Goal: Entertainment & Leisure: Consume media (video, audio)

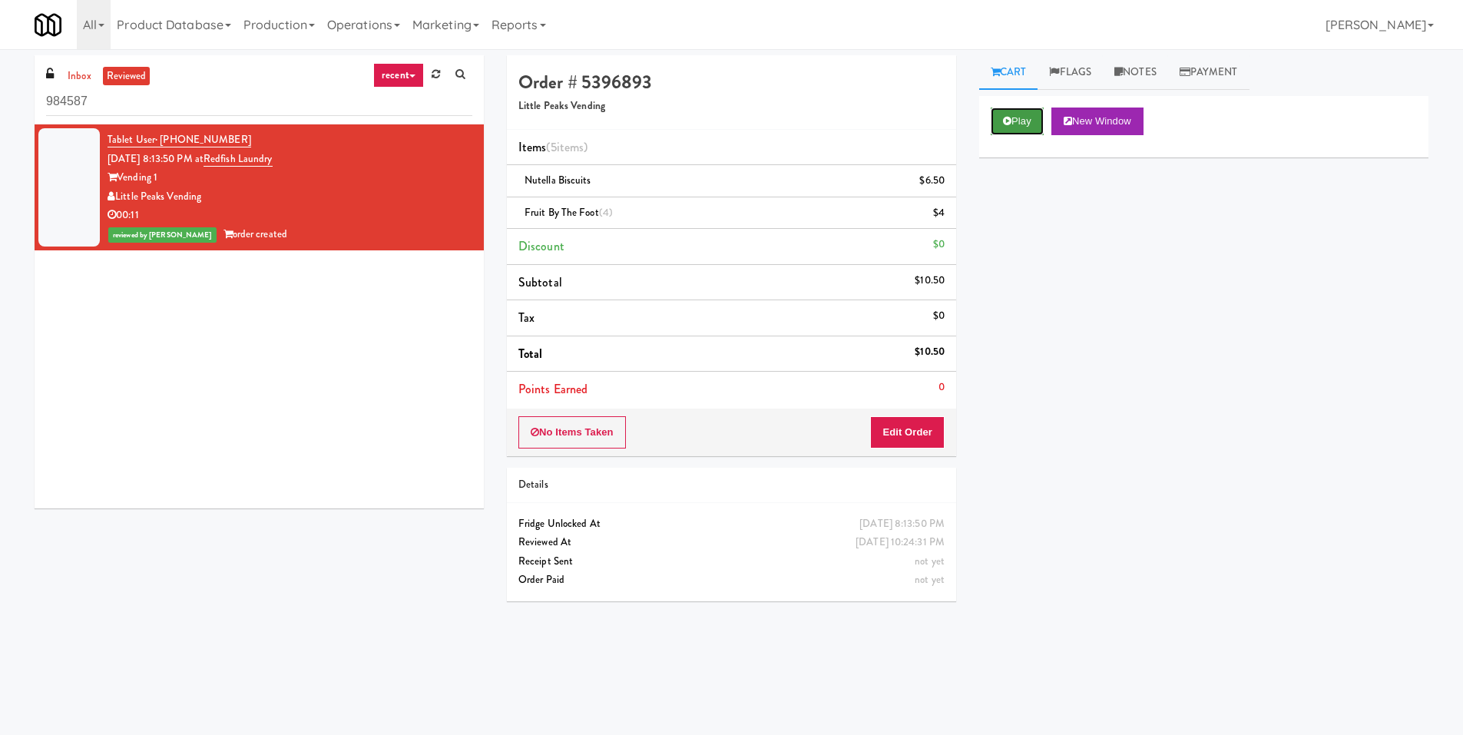
click at [1023, 118] on button "Play" at bounding box center [1016, 121] width 53 height 28
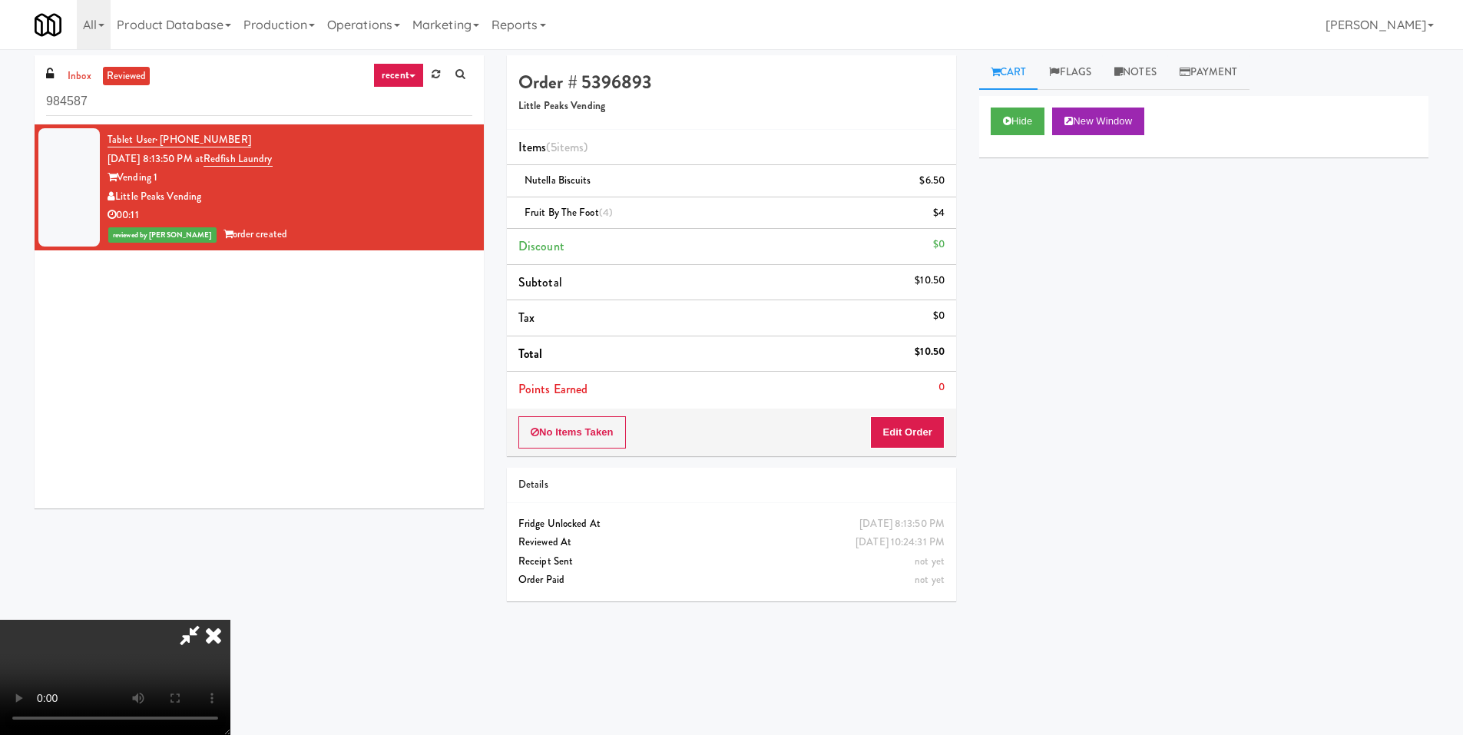
click at [230, 620] on video at bounding box center [115, 677] width 230 height 115
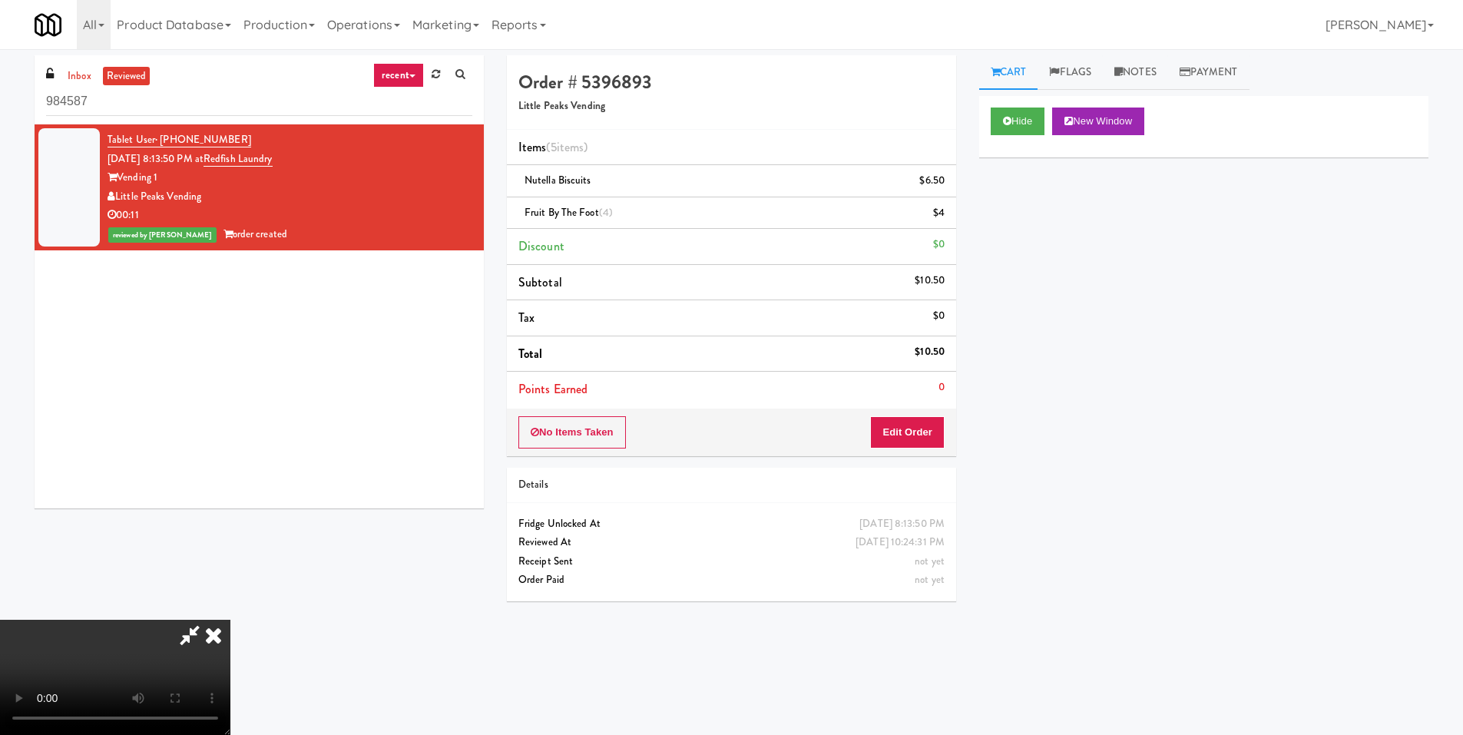
click at [230, 620] on video at bounding box center [115, 677] width 230 height 115
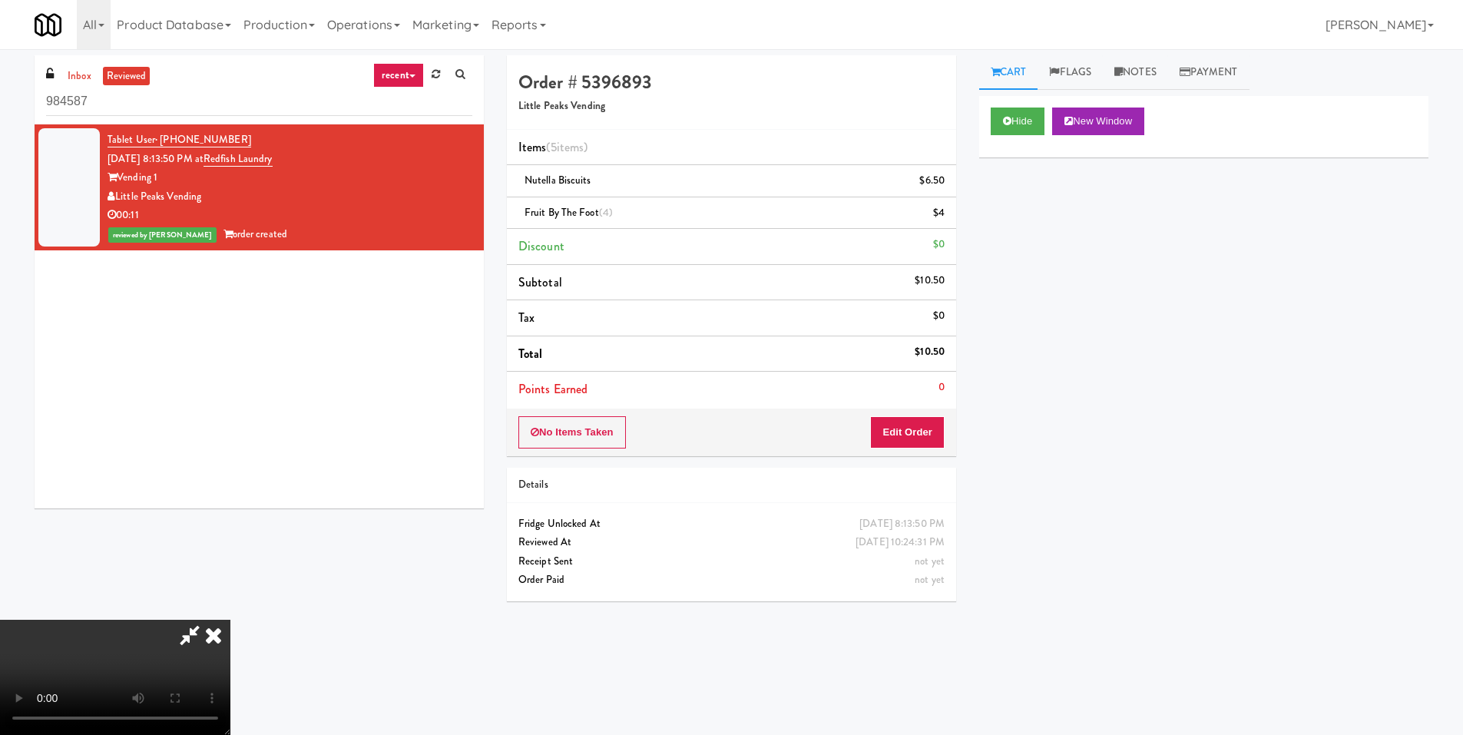
click at [230, 620] on video at bounding box center [115, 677] width 230 height 115
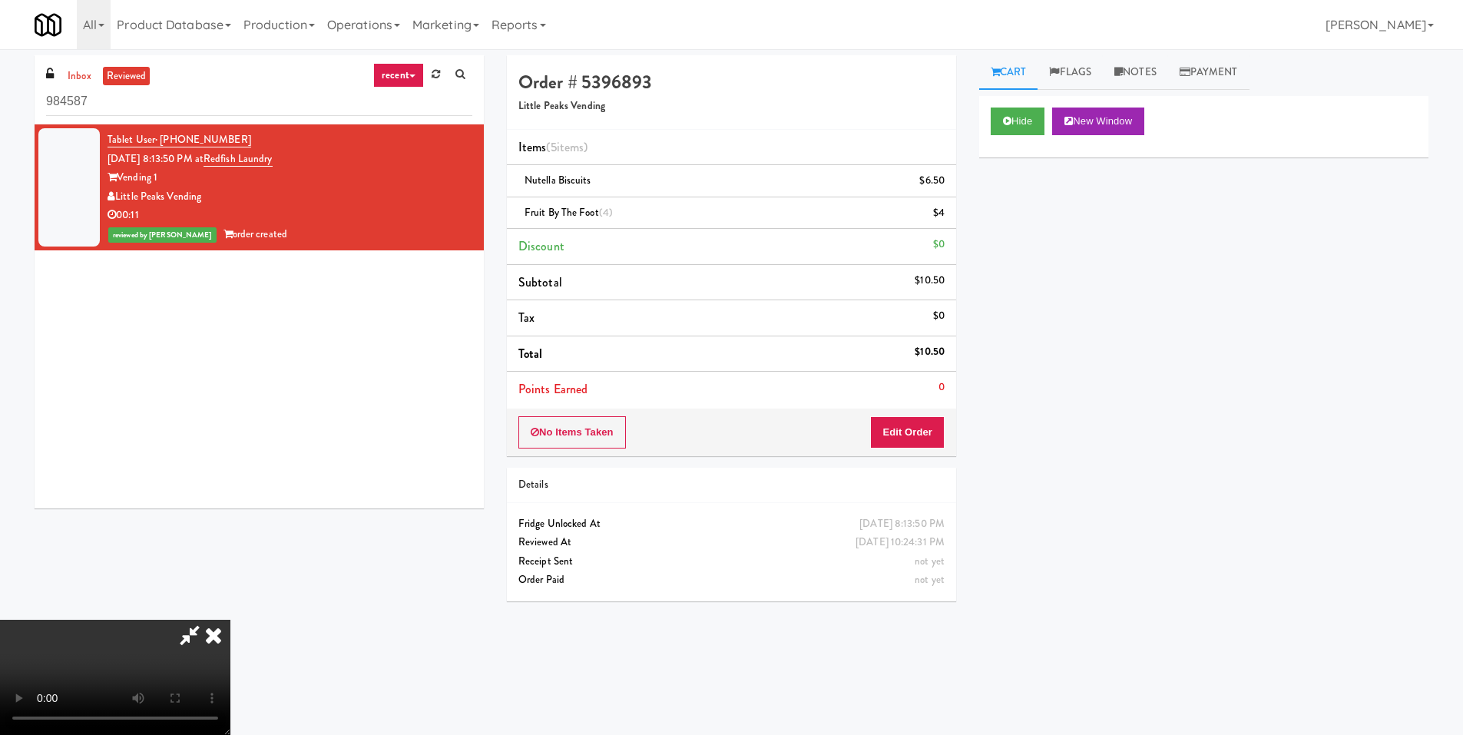
scroll to position [229, 0]
click at [230, 620] on video at bounding box center [115, 677] width 230 height 115
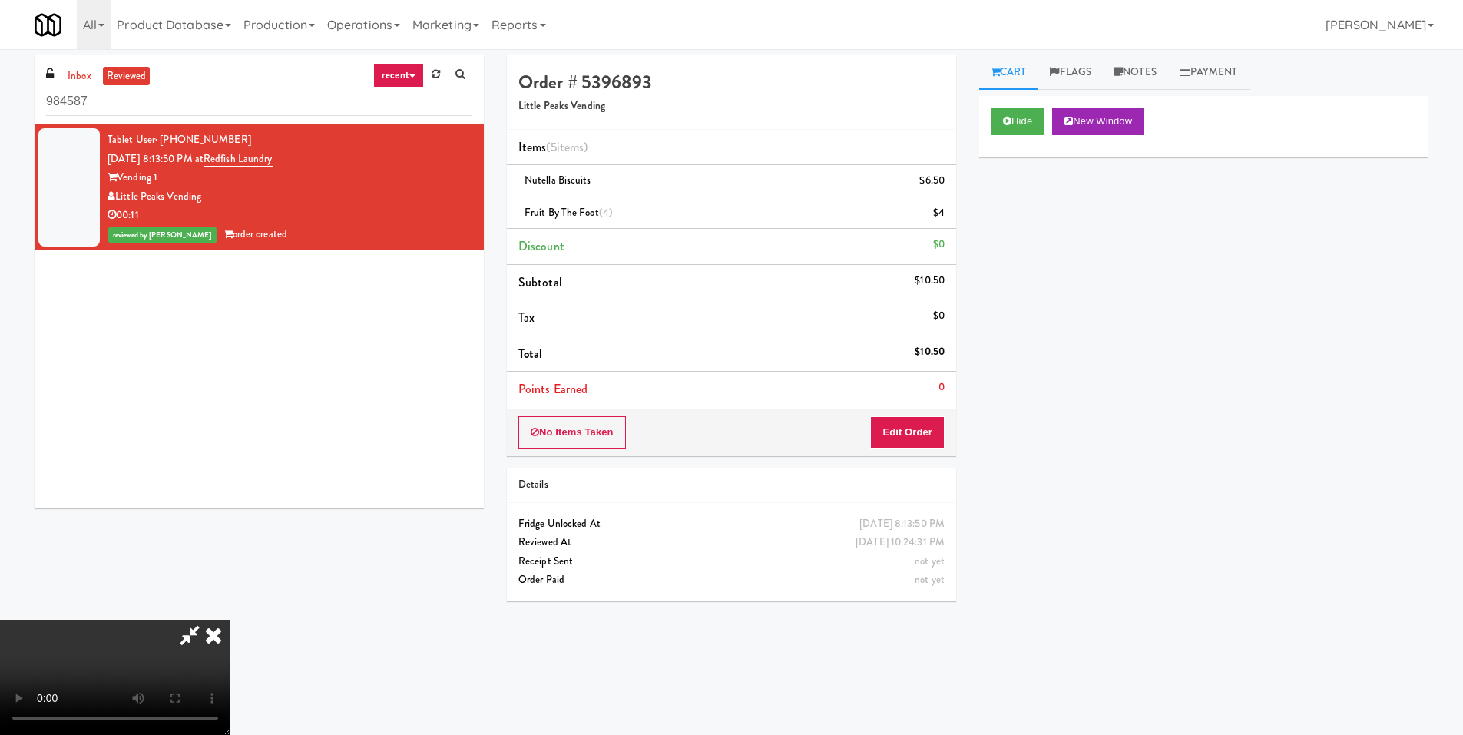
click at [230, 620] on video at bounding box center [115, 677] width 230 height 115
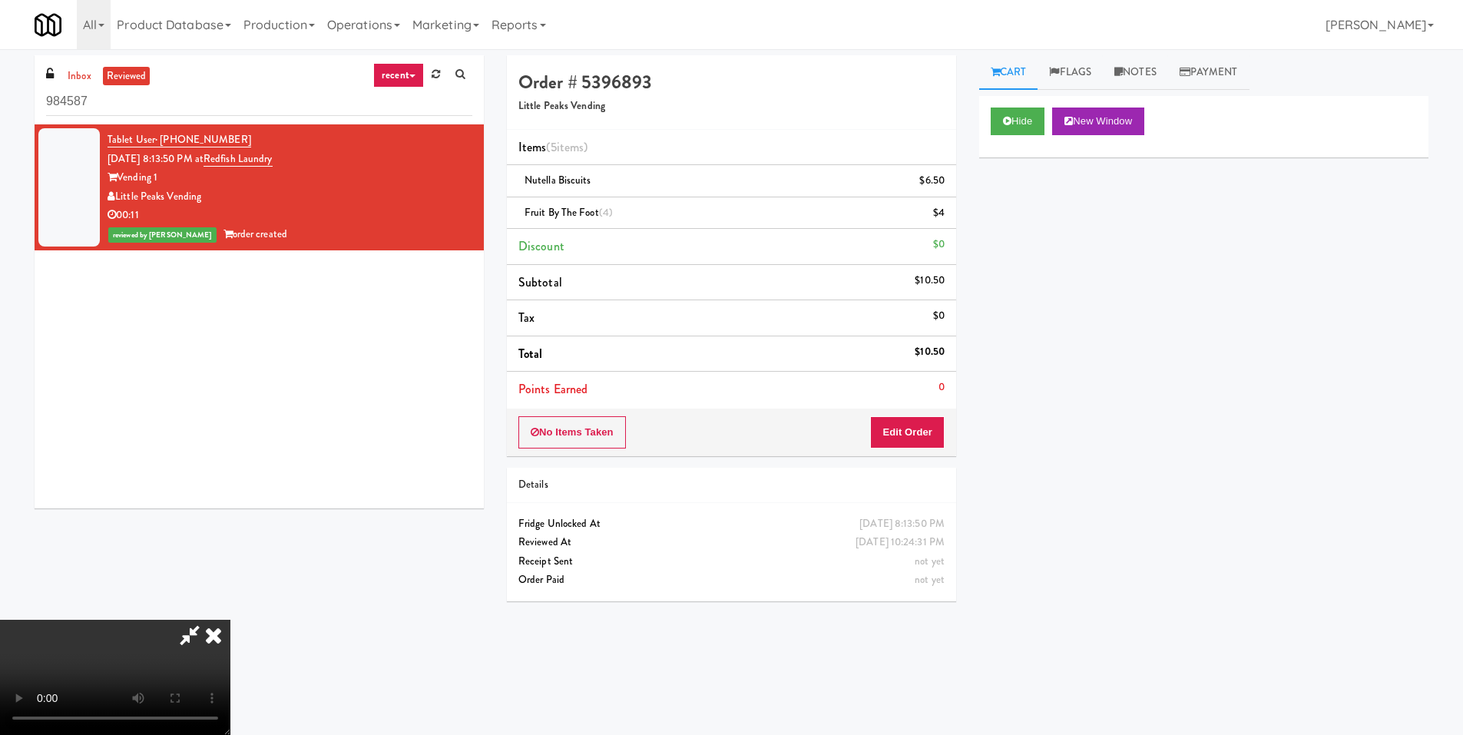
click at [230, 620] on icon at bounding box center [214, 635] width 34 height 31
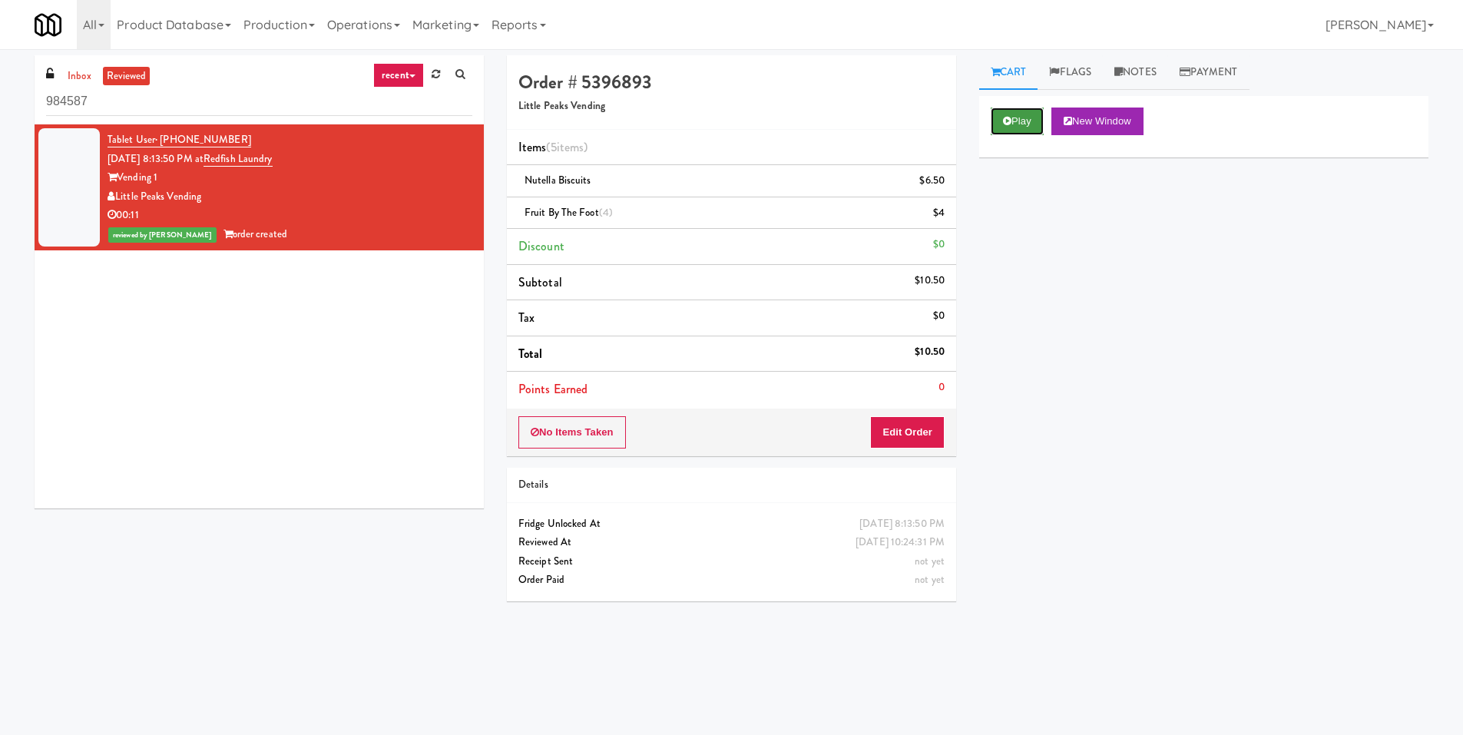
click at [1010, 116] on icon at bounding box center [1007, 121] width 8 height 10
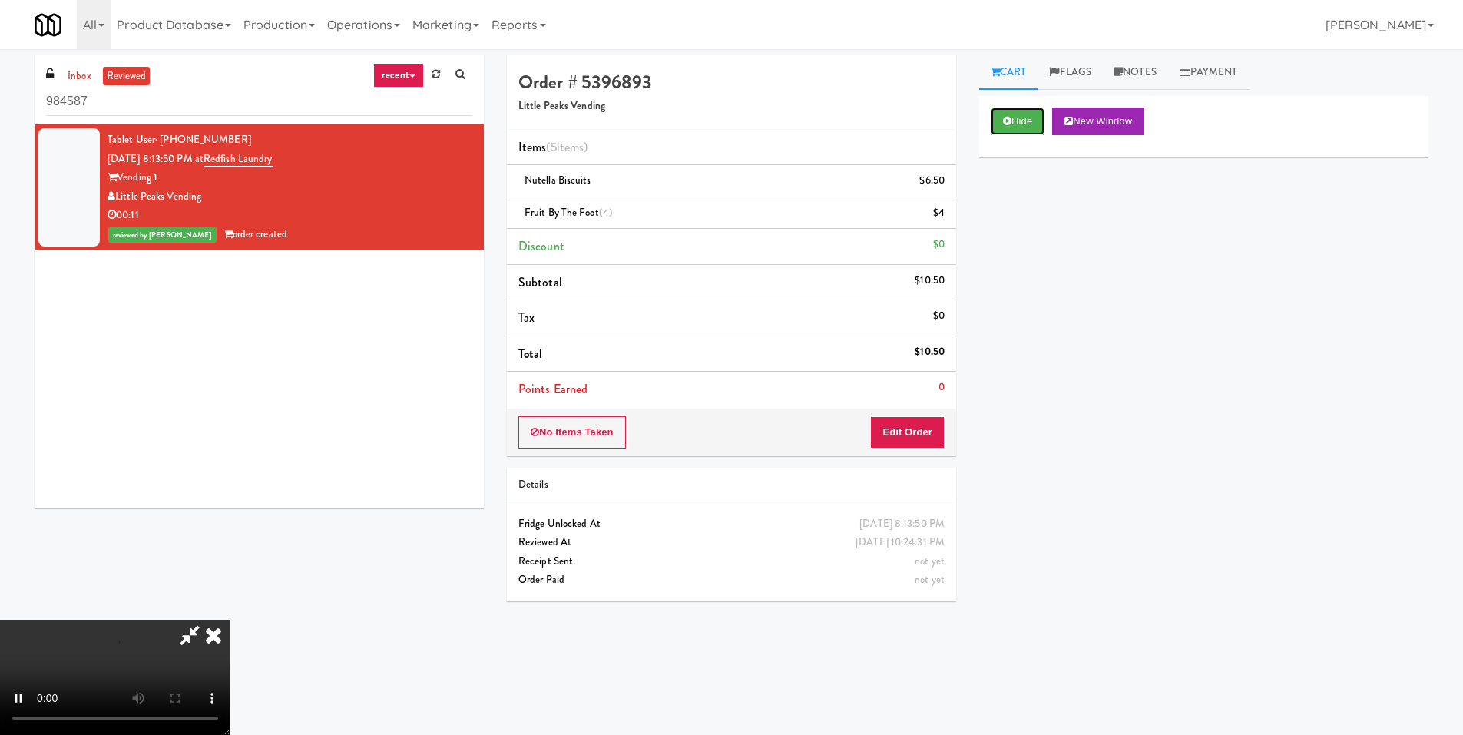
scroll to position [229, 0]
click at [230, 620] on video at bounding box center [115, 677] width 230 height 115
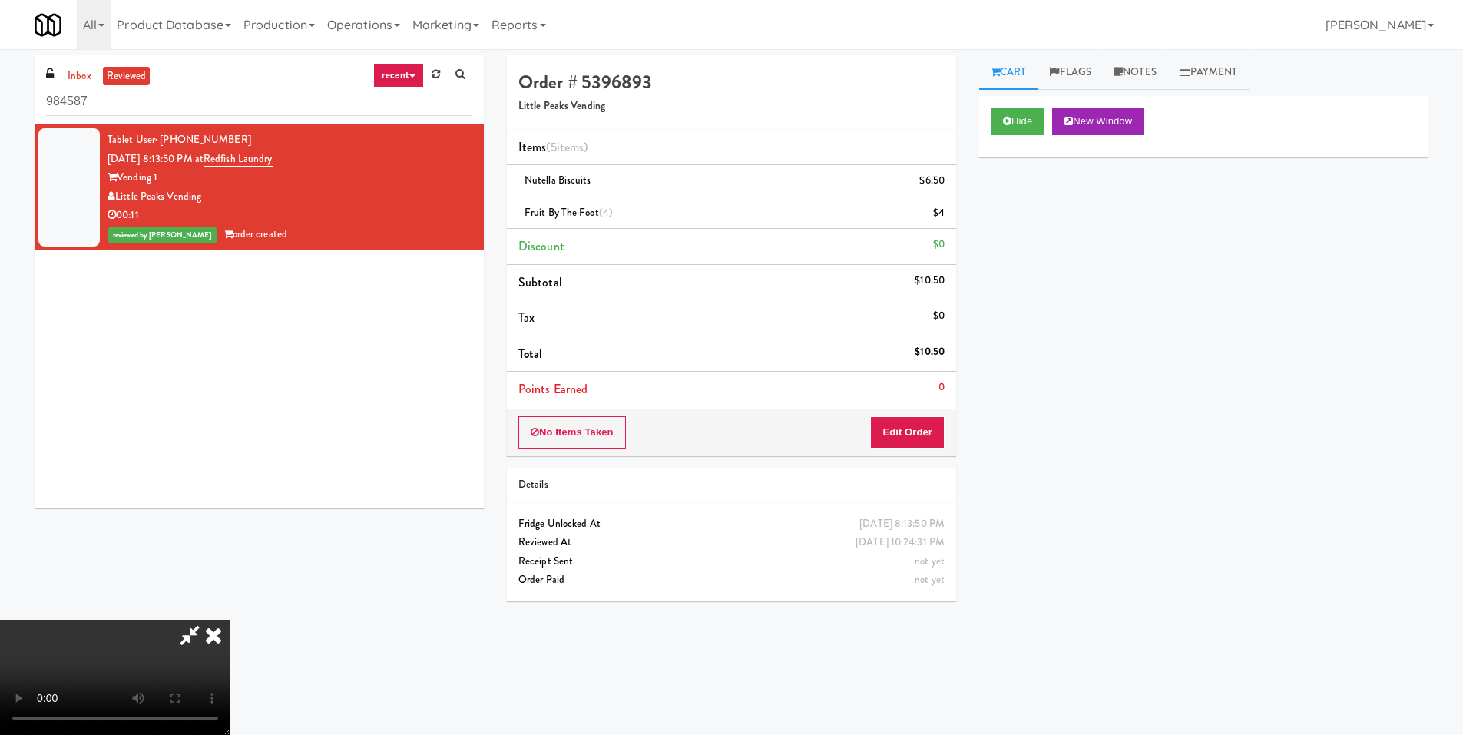
click at [230, 620] on video at bounding box center [115, 677] width 230 height 115
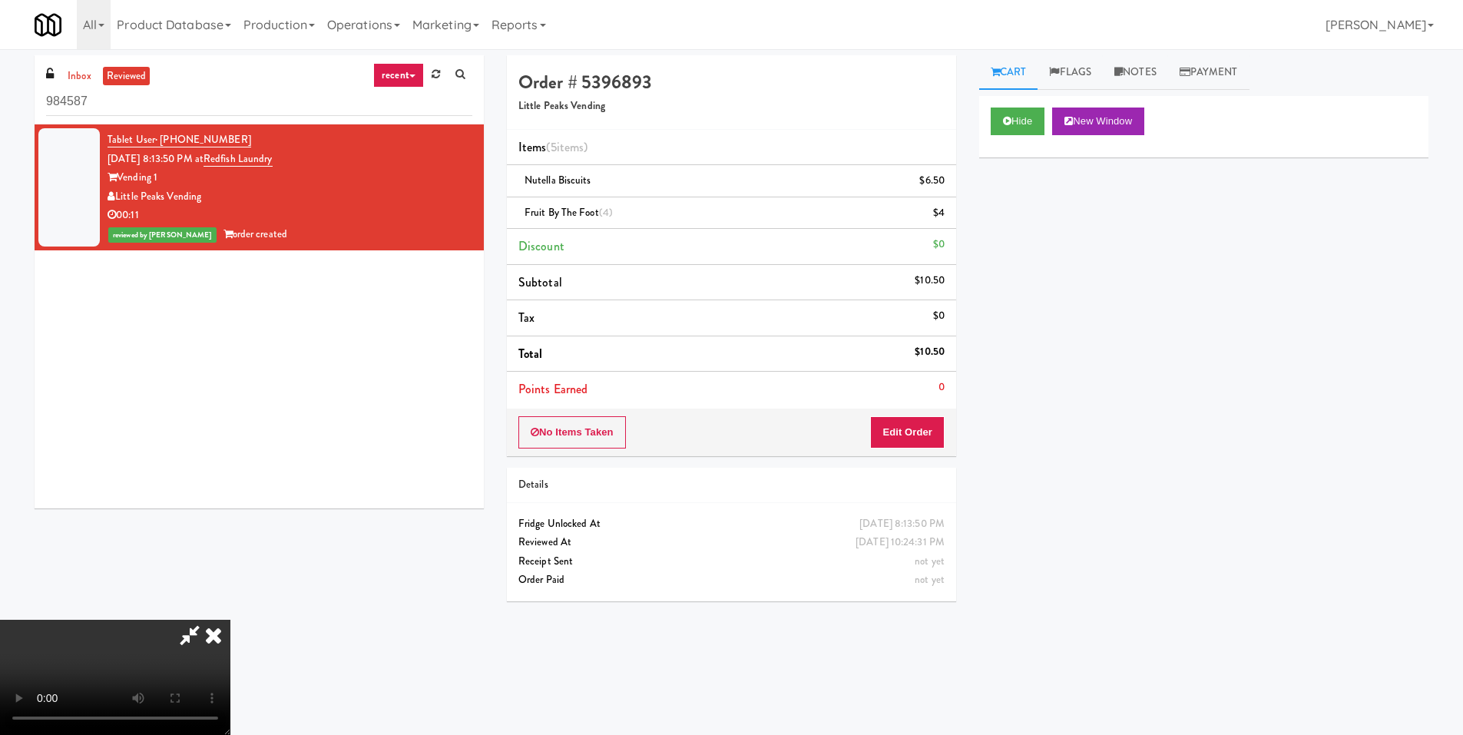
click at [230, 620] on video at bounding box center [115, 677] width 230 height 115
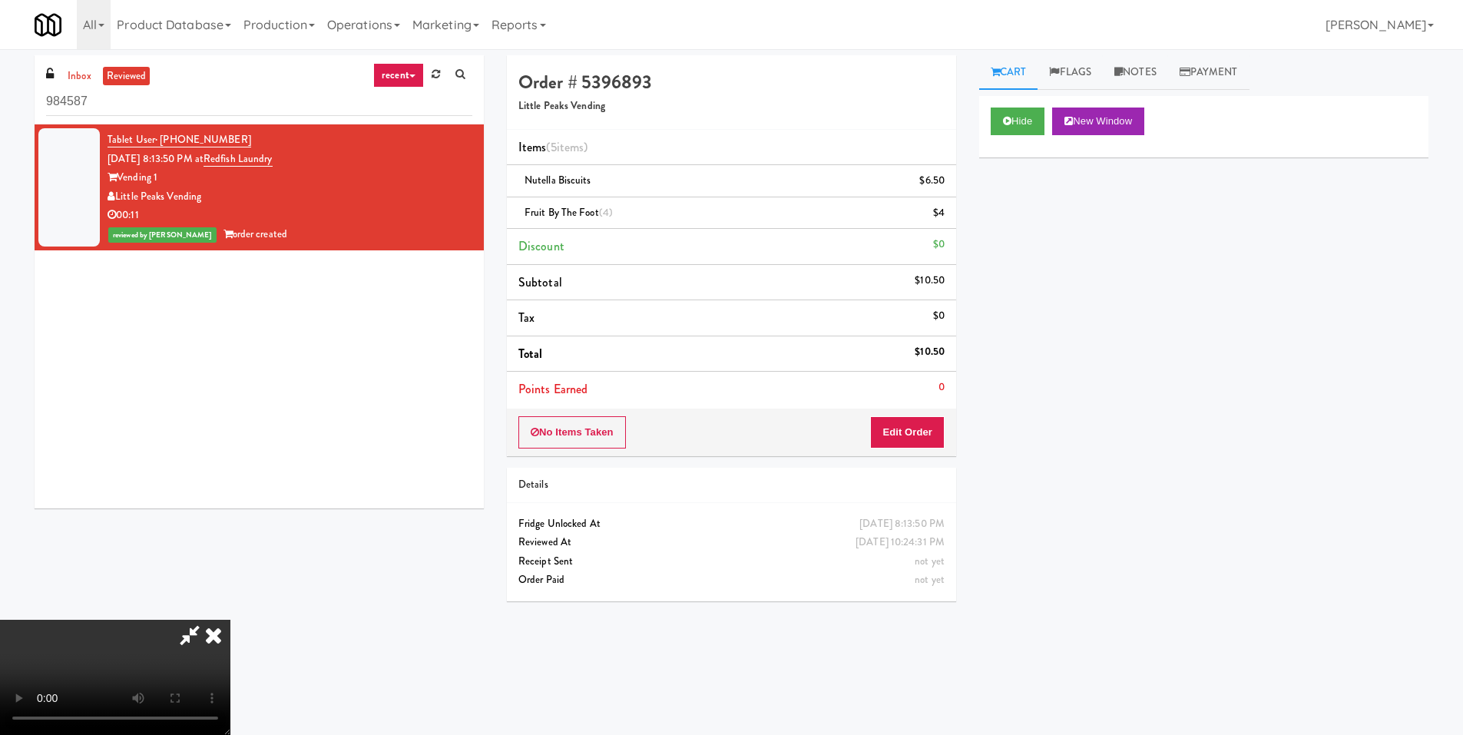
click at [230, 620] on video at bounding box center [115, 677] width 230 height 115
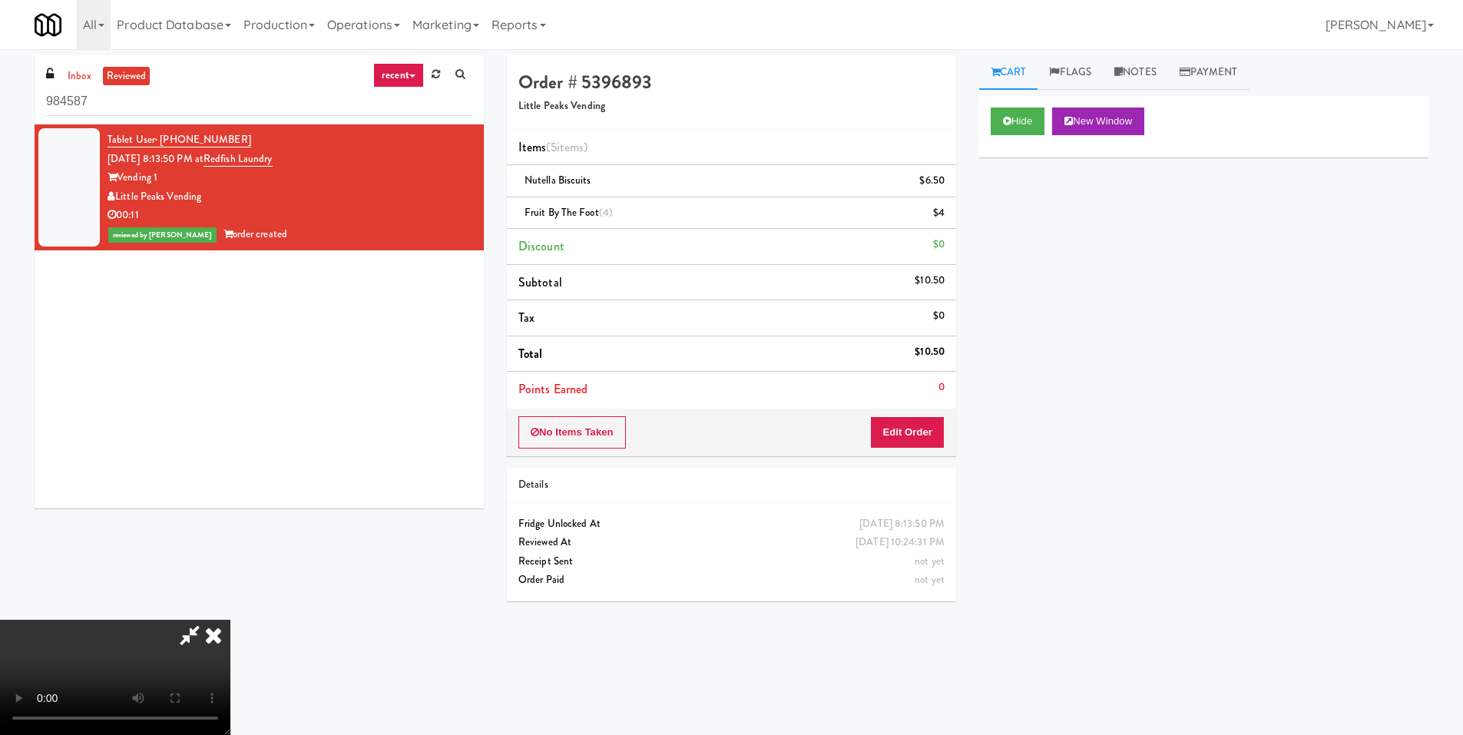
click at [230, 620] on video at bounding box center [115, 677] width 230 height 115
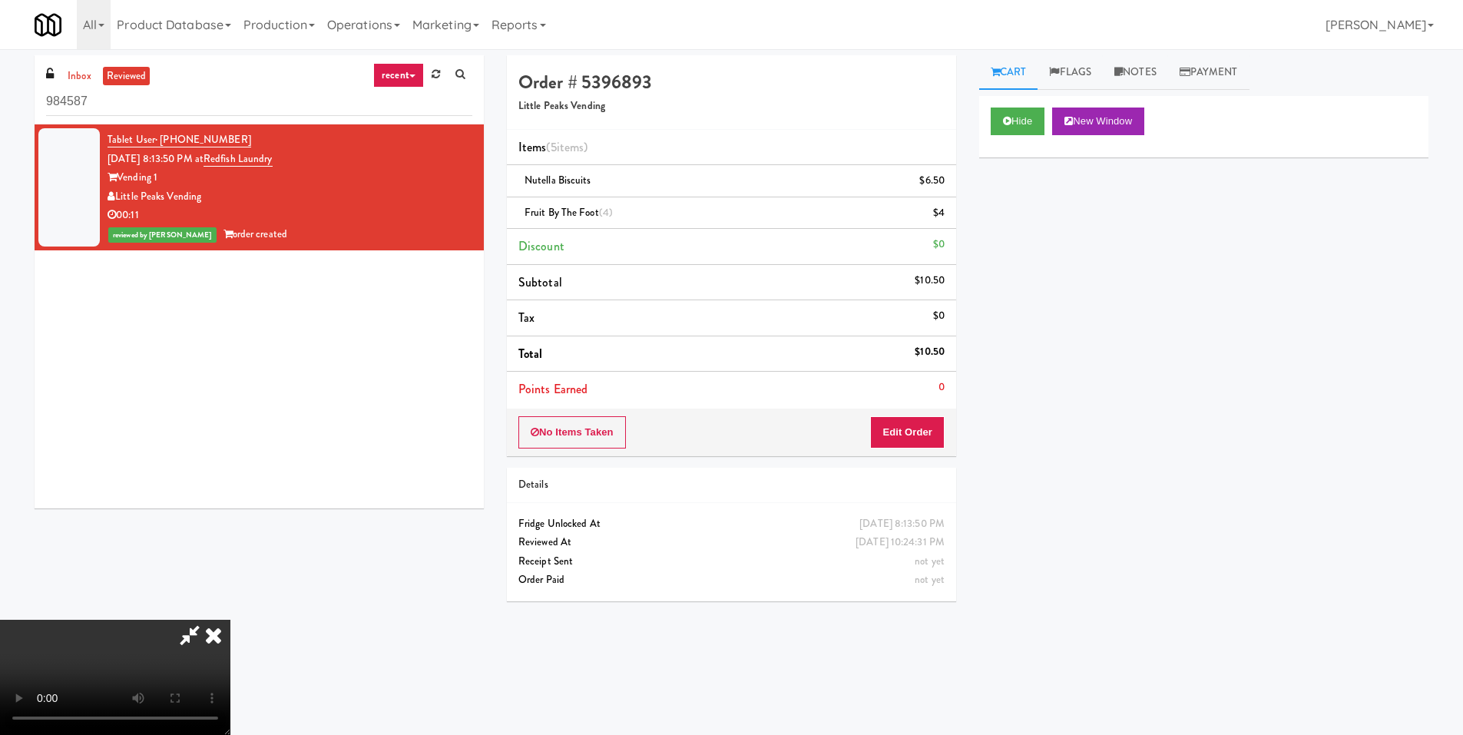
click at [230, 620] on video at bounding box center [115, 677] width 230 height 115
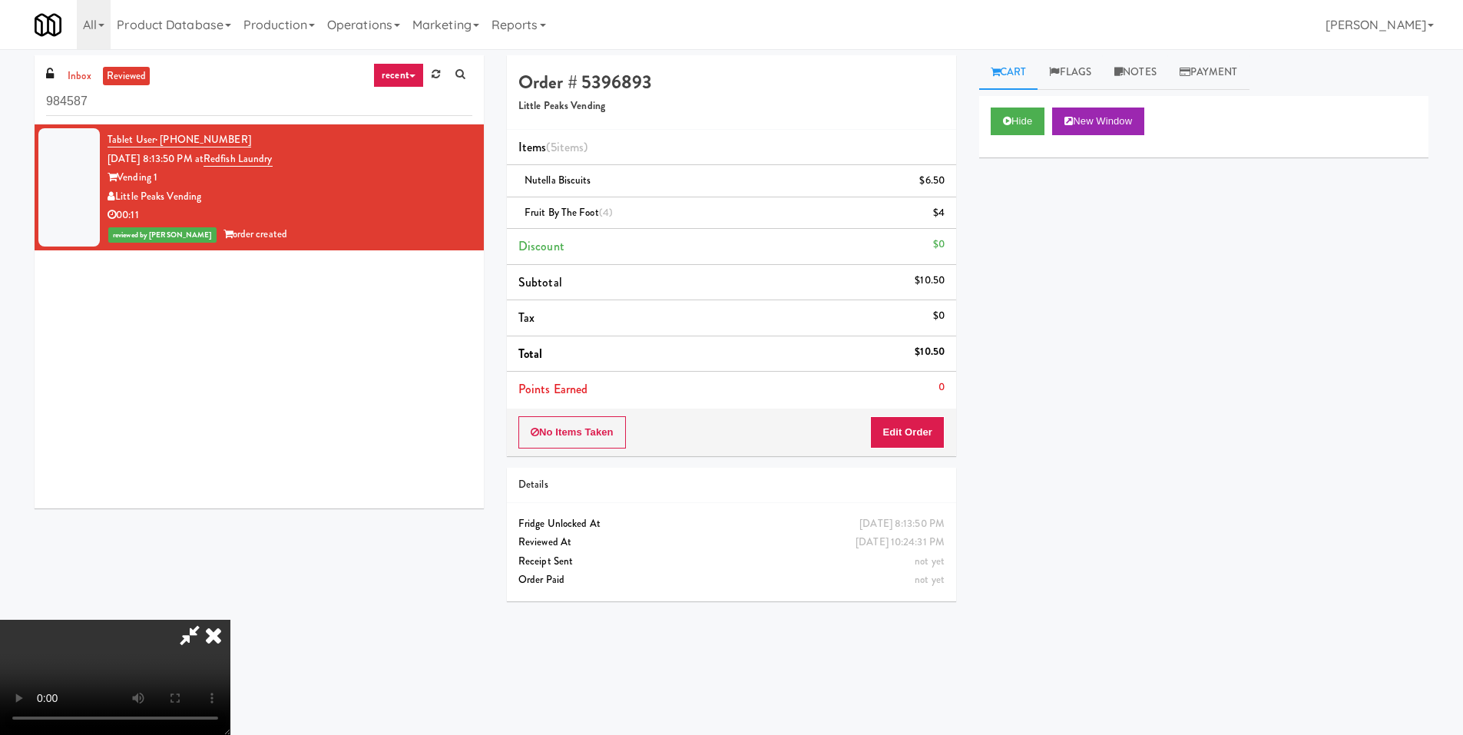
click at [230, 620] on video at bounding box center [115, 677] width 230 height 115
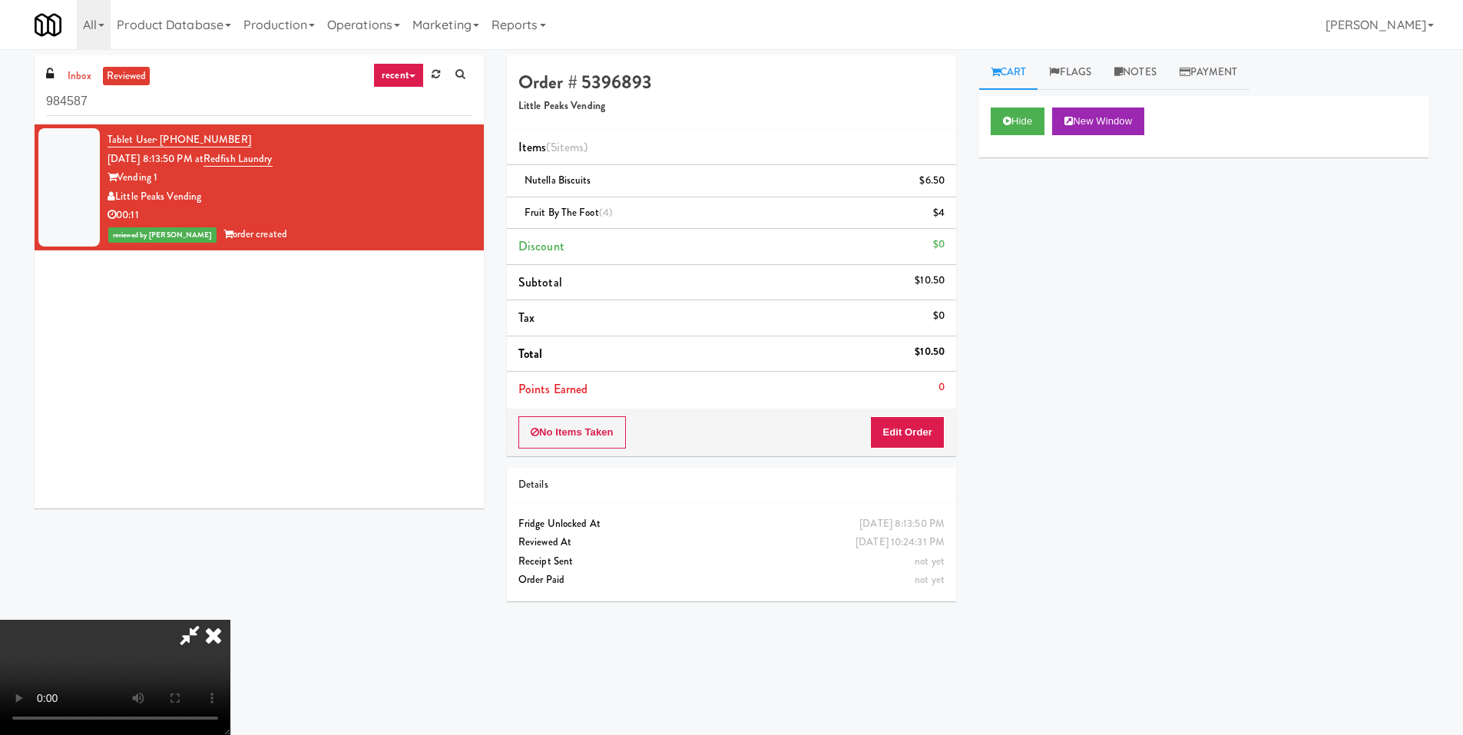
click at [230, 620] on video at bounding box center [115, 677] width 230 height 115
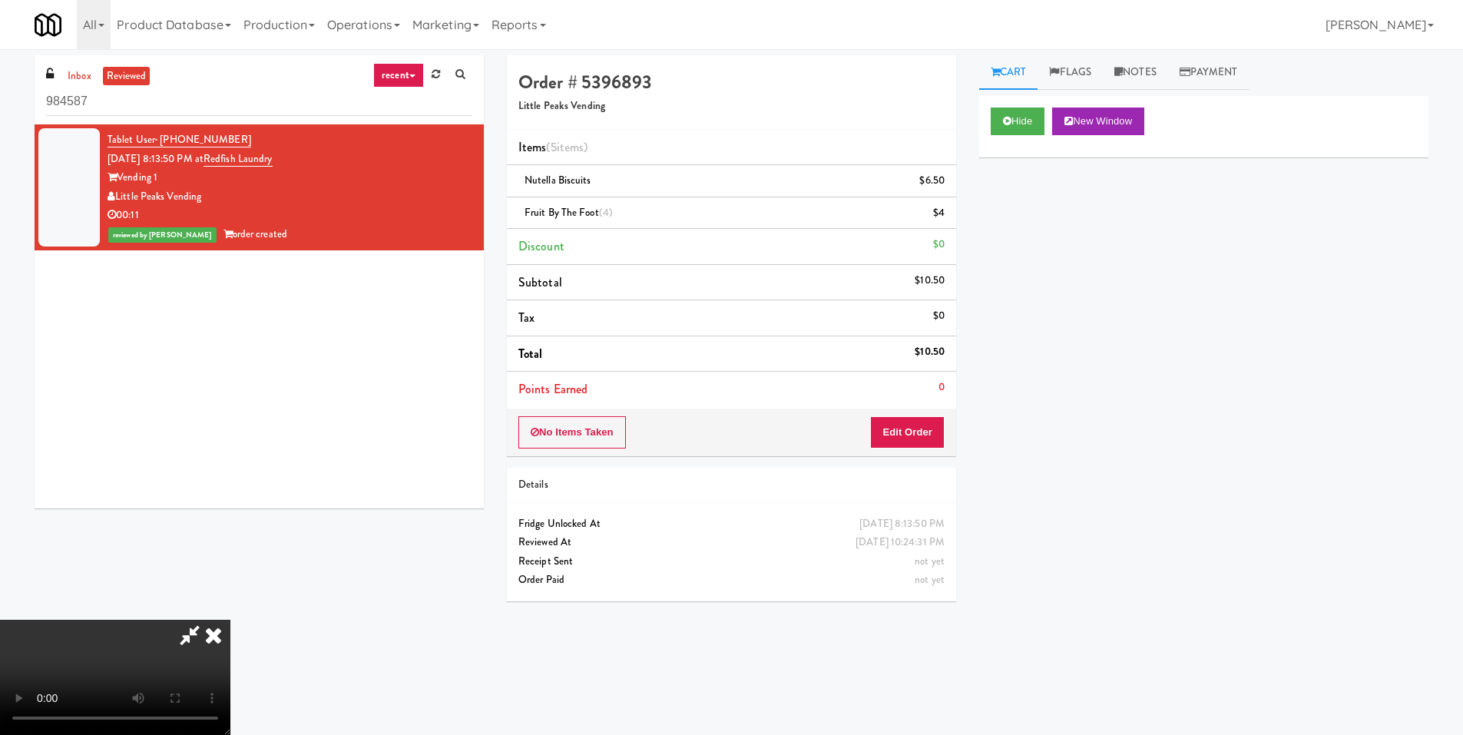
click at [230, 620] on video at bounding box center [115, 677] width 230 height 115
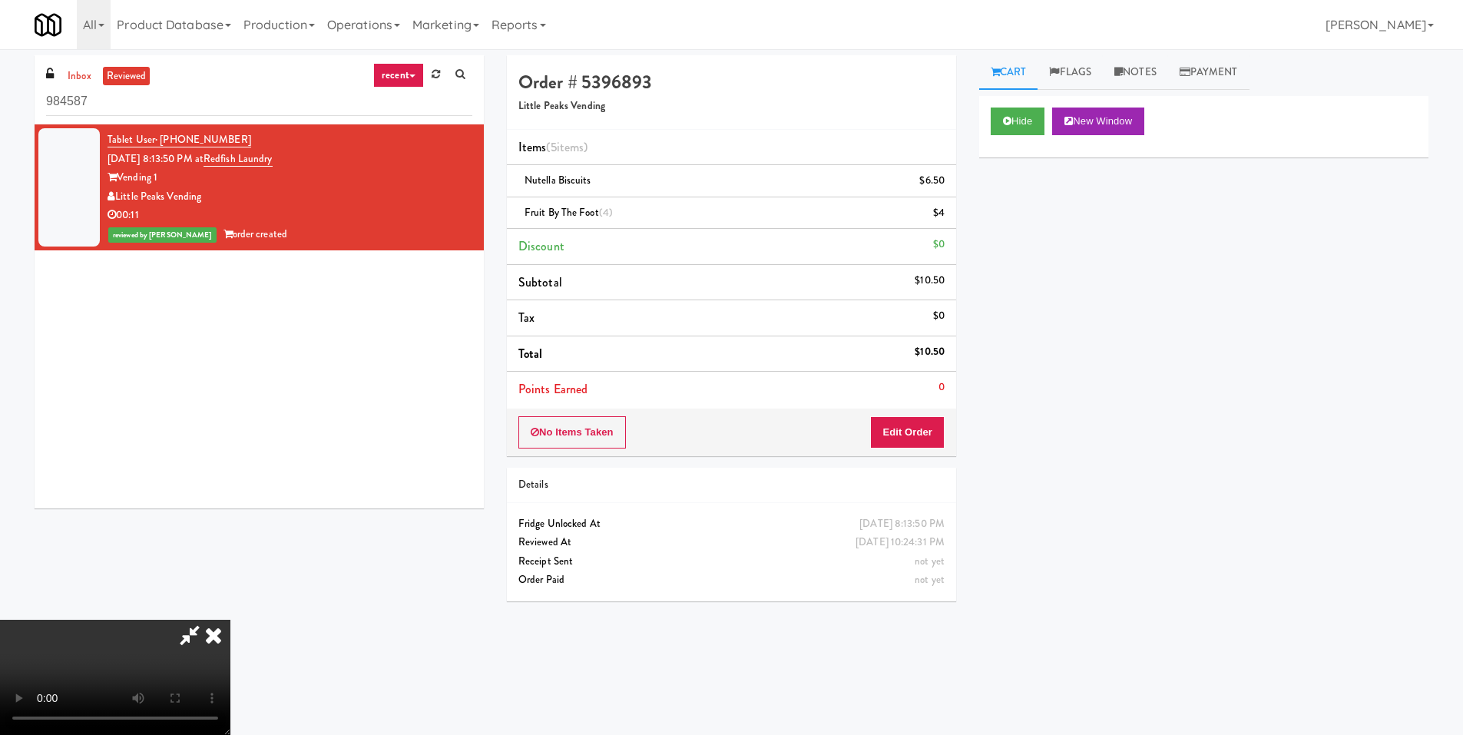
click at [230, 620] on video at bounding box center [115, 677] width 230 height 115
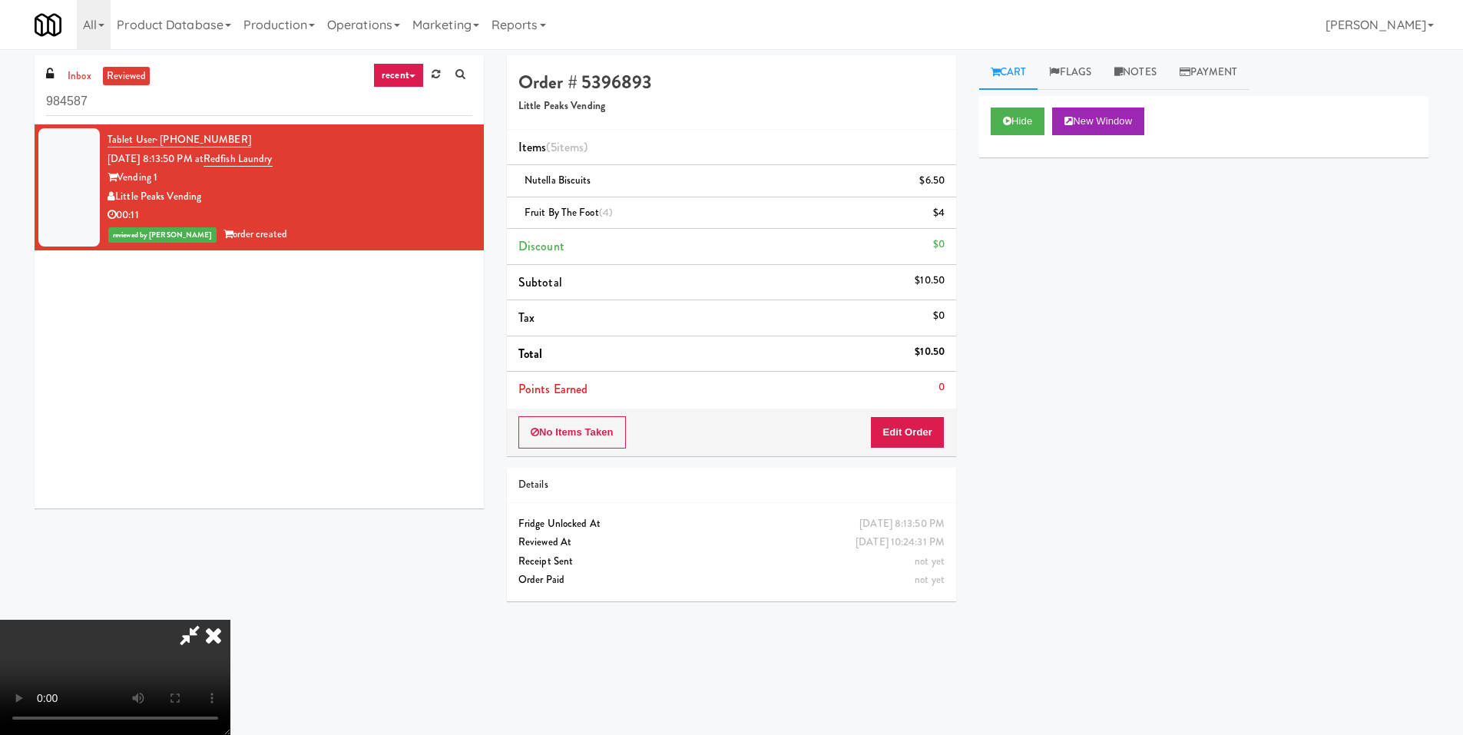
click at [230, 620] on video at bounding box center [115, 677] width 230 height 115
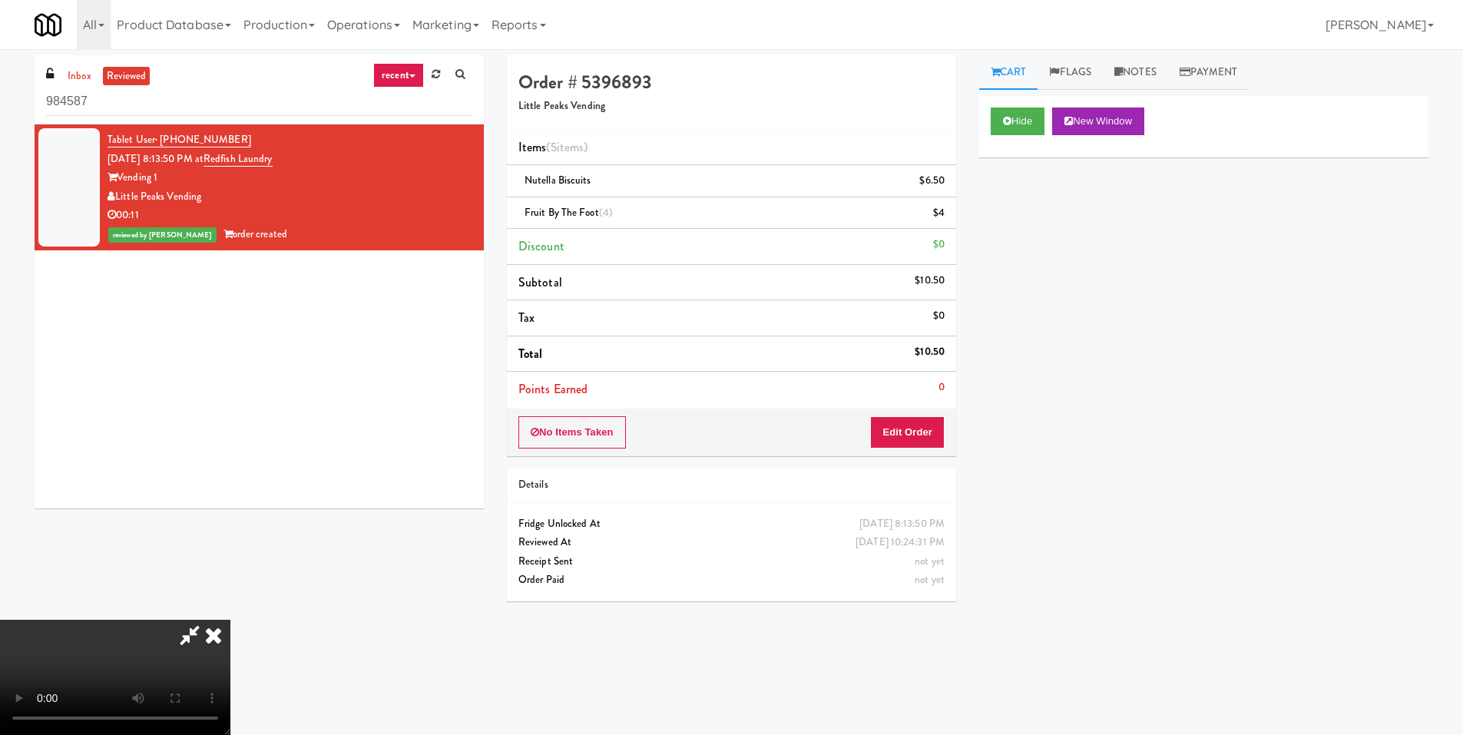
click at [230, 620] on video at bounding box center [115, 677] width 230 height 115
